Goal: Register for event/course

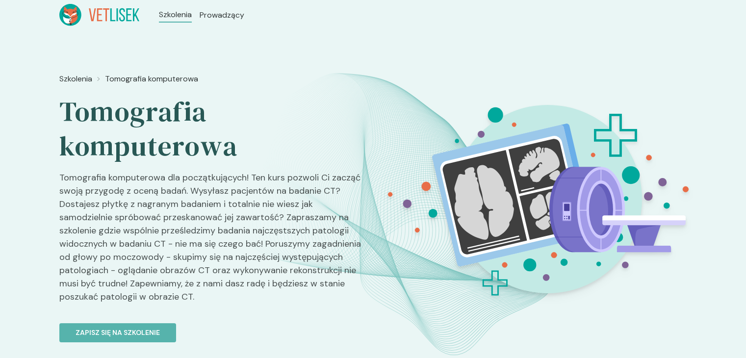
click at [122, 10] on icon at bounding box center [99, 15] width 80 height 22
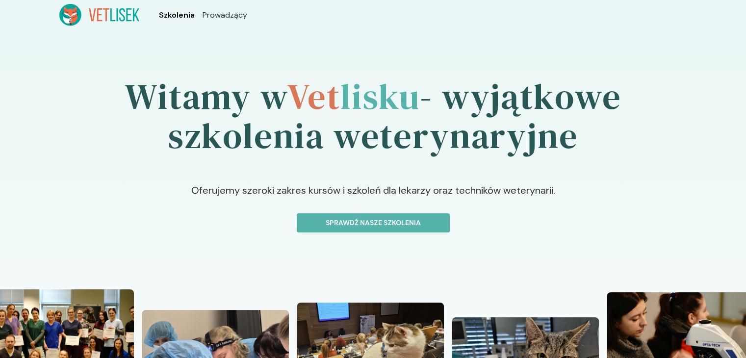
click at [177, 14] on span "Szkolenia" at bounding box center [177, 15] width 36 height 12
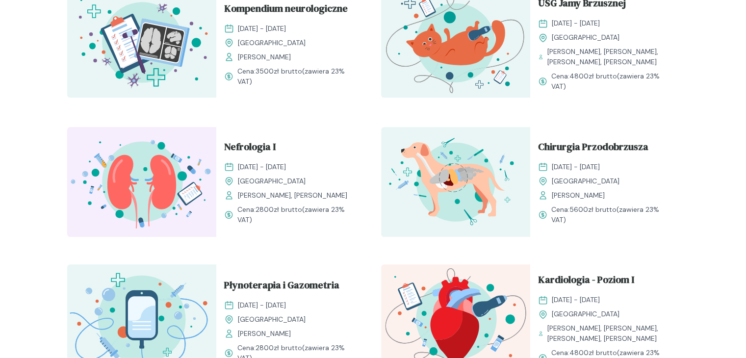
scroll to position [644, 0]
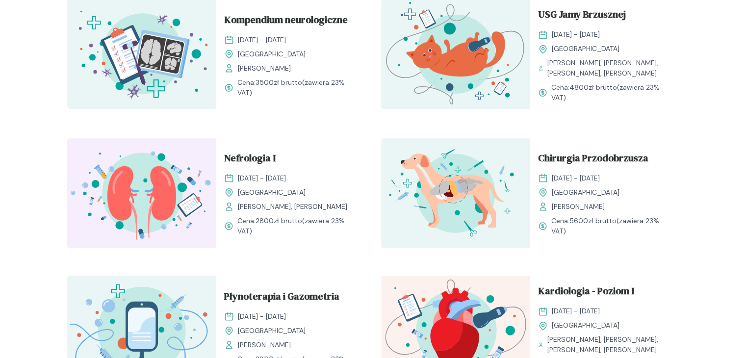
drag, startPoint x: 744, startPoint y: 176, endPoint x: 753, endPoint y: 183, distance: 11.6
click at [746, 183] on html "Szkolenia Prowadzący Rozwijaj swoją pasję do medycyny weterynaryjnej Oferujemy …" at bounding box center [373, 190] width 746 height 1669
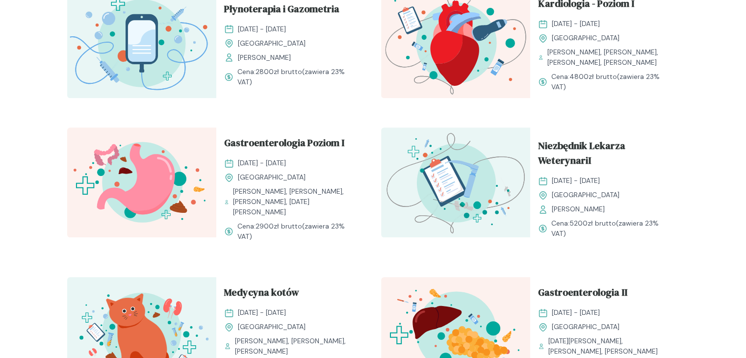
scroll to position [918, 0]
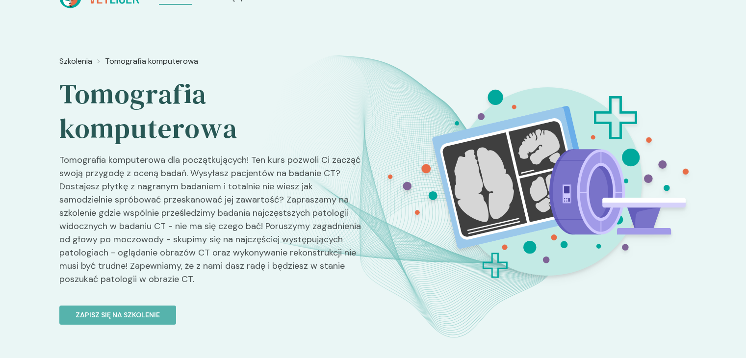
scroll to position [20, 0]
